Goal: Navigation & Orientation: Find specific page/section

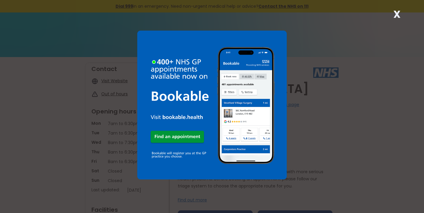
click at [398, 16] on strong "X" at bounding box center [396, 14] width 7 height 14
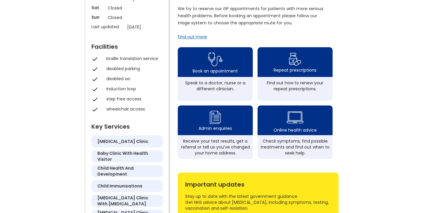
scroll to position [157, 0]
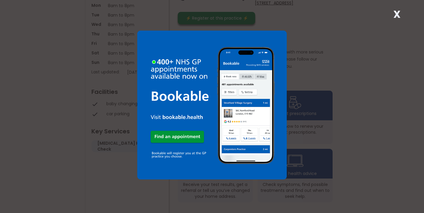
scroll to position [127, 0]
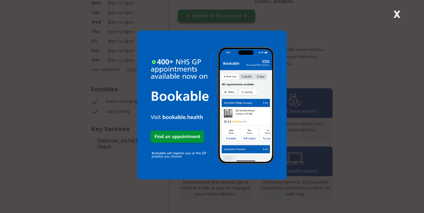
click at [394, 15] on strong "X" at bounding box center [396, 14] width 7 height 14
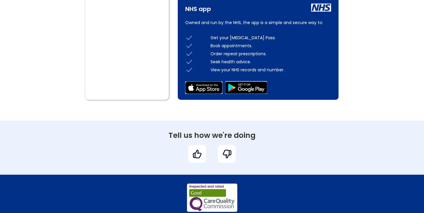
scroll to position [405, 0]
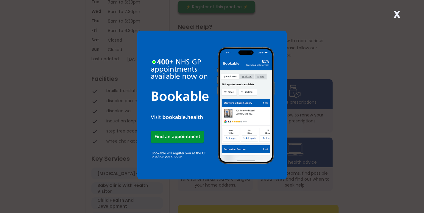
scroll to position [132, 0]
click at [395, 14] on strong "X" at bounding box center [396, 14] width 7 height 14
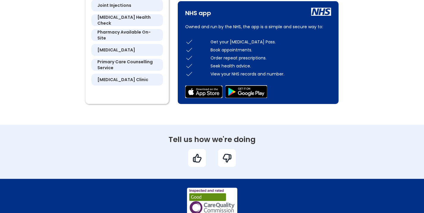
scroll to position [446, 0]
